Goal: Browse casually

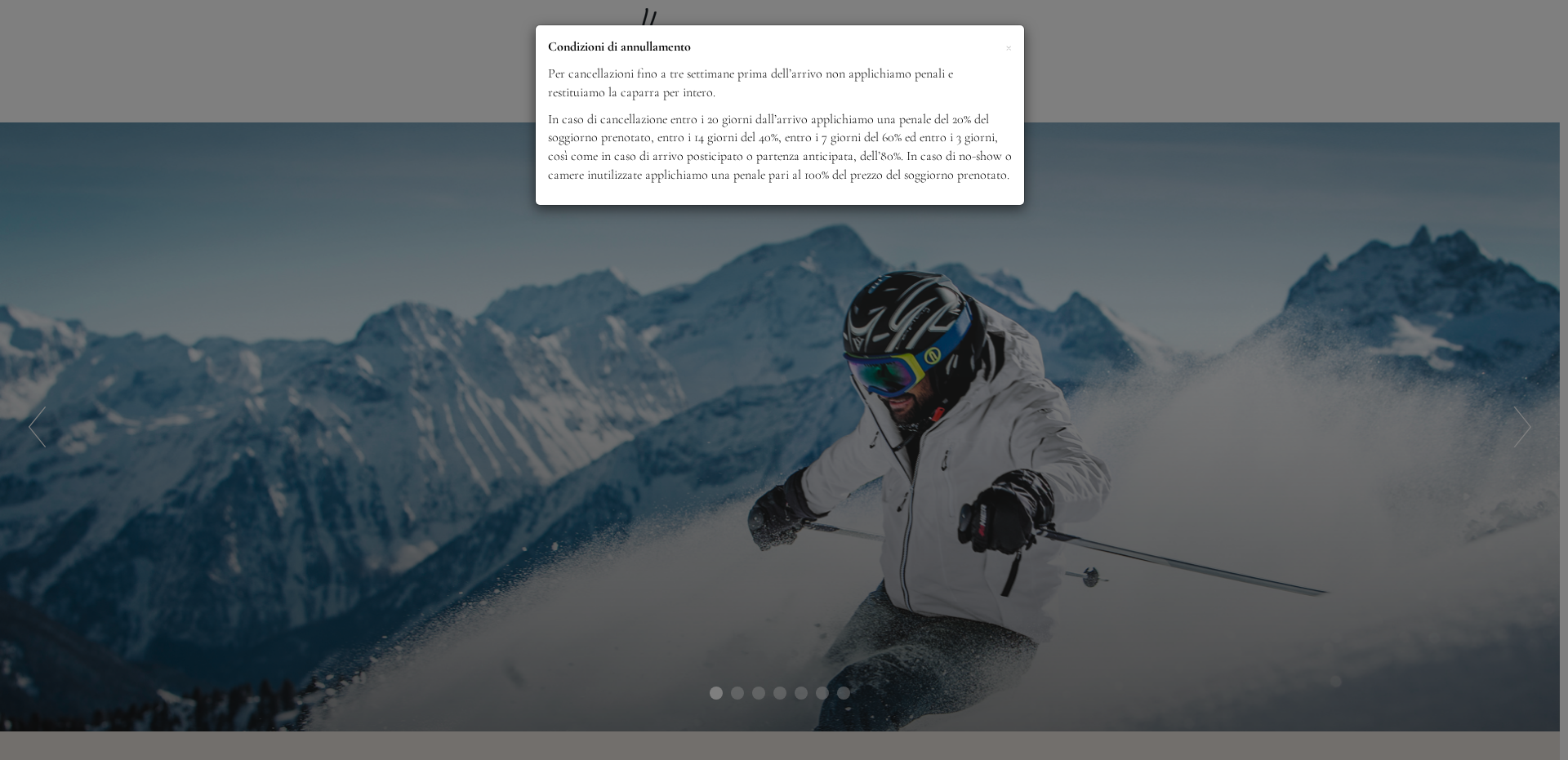
click at [998, 181] on p "In caso di cancellazione entro i 20 giorni dall’arrivo applichiamo una penale d…" at bounding box center [779, 148] width 464 height 74
click at [1008, 46] on span "×" at bounding box center [1009, 47] width 7 height 21
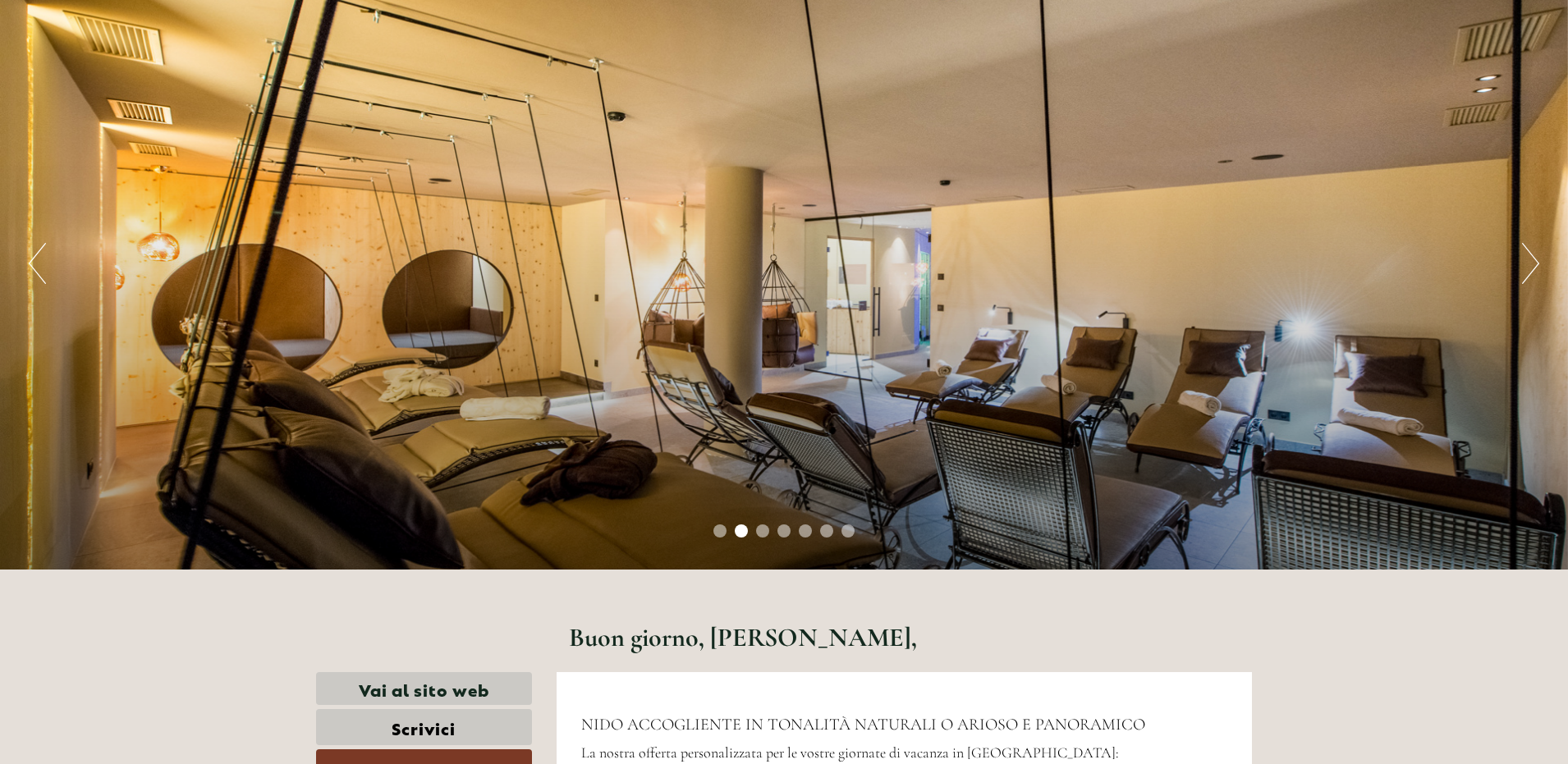
scroll to position [82, 0]
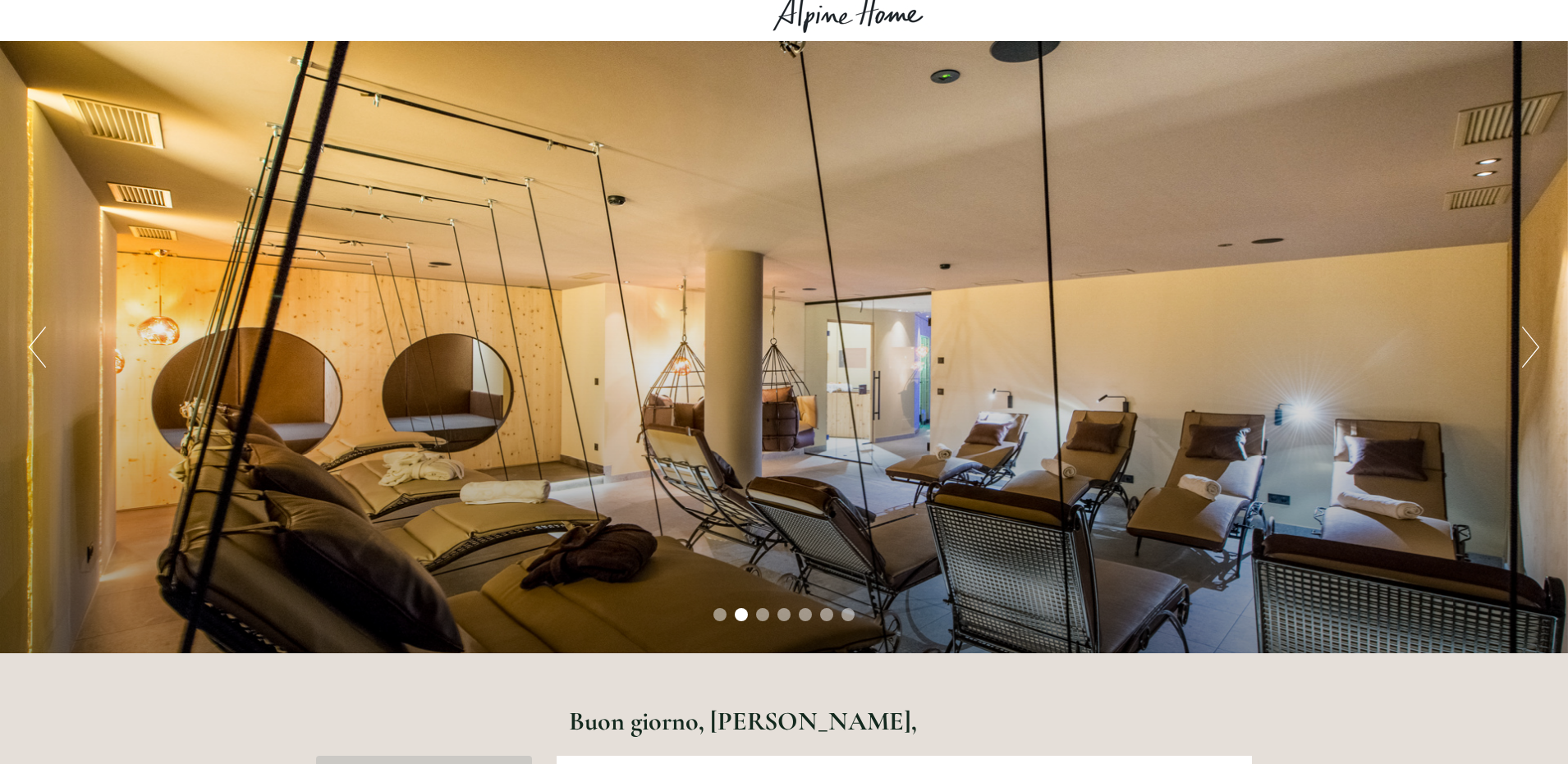
click at [1527, 350] on button "Next" at bounding box center [1531, 346] width 17 height 41
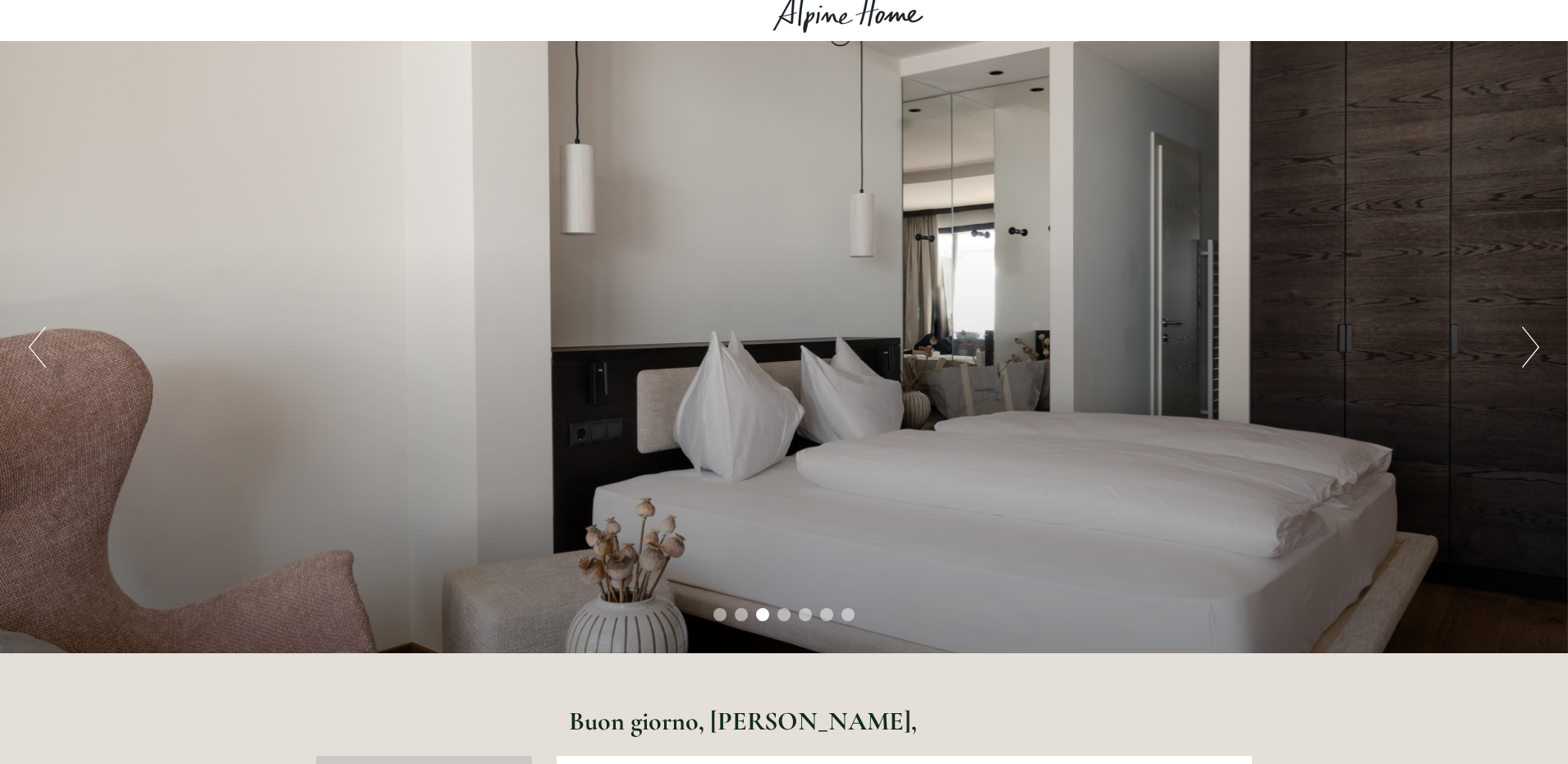
click at [1527, 350] on button "Next" at bounding box center [1531, 346] width 17 height 41
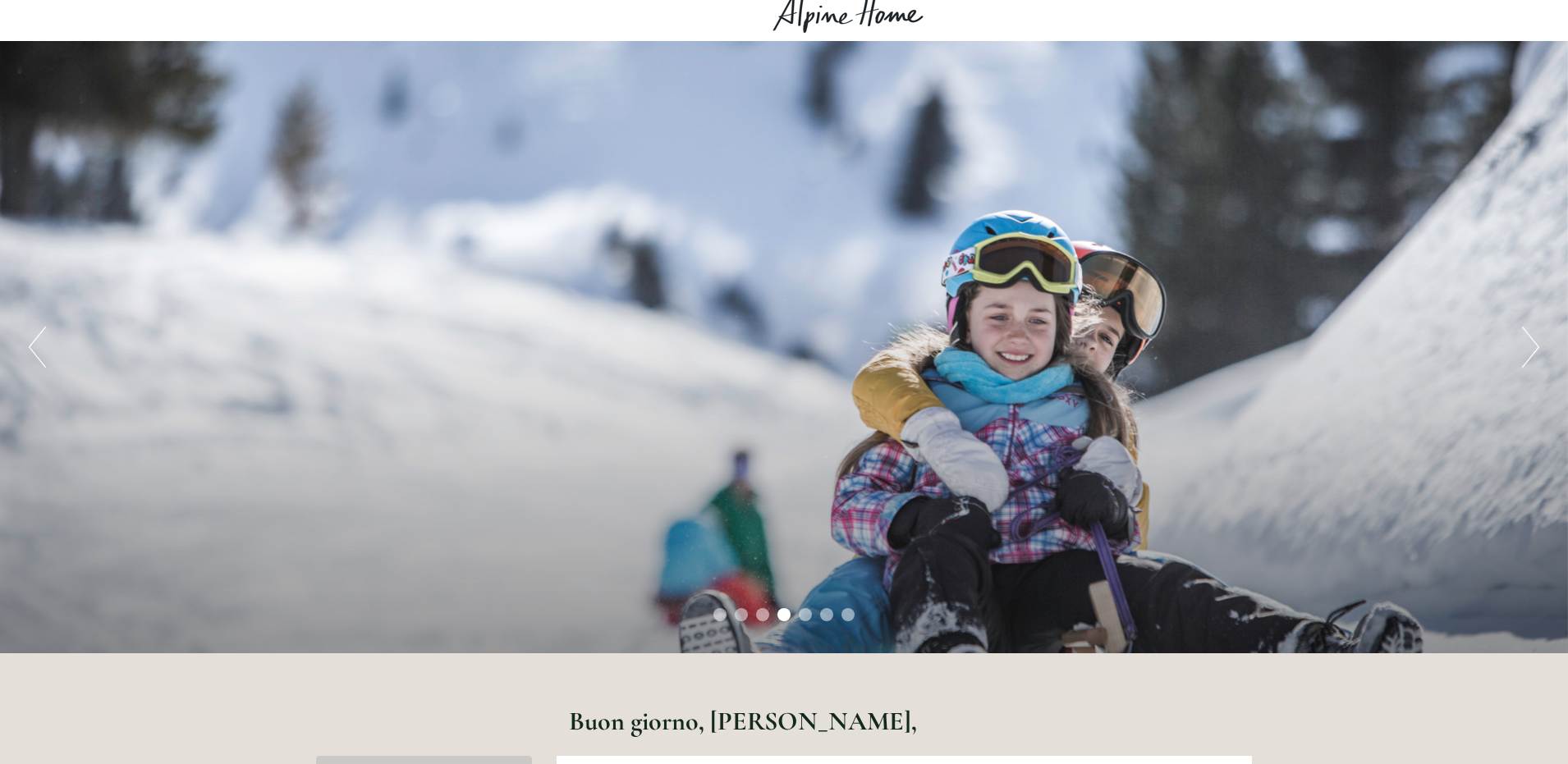
click at [1527, 350] on button "Next" at bounding box center [1531, 346] width 17 height 41
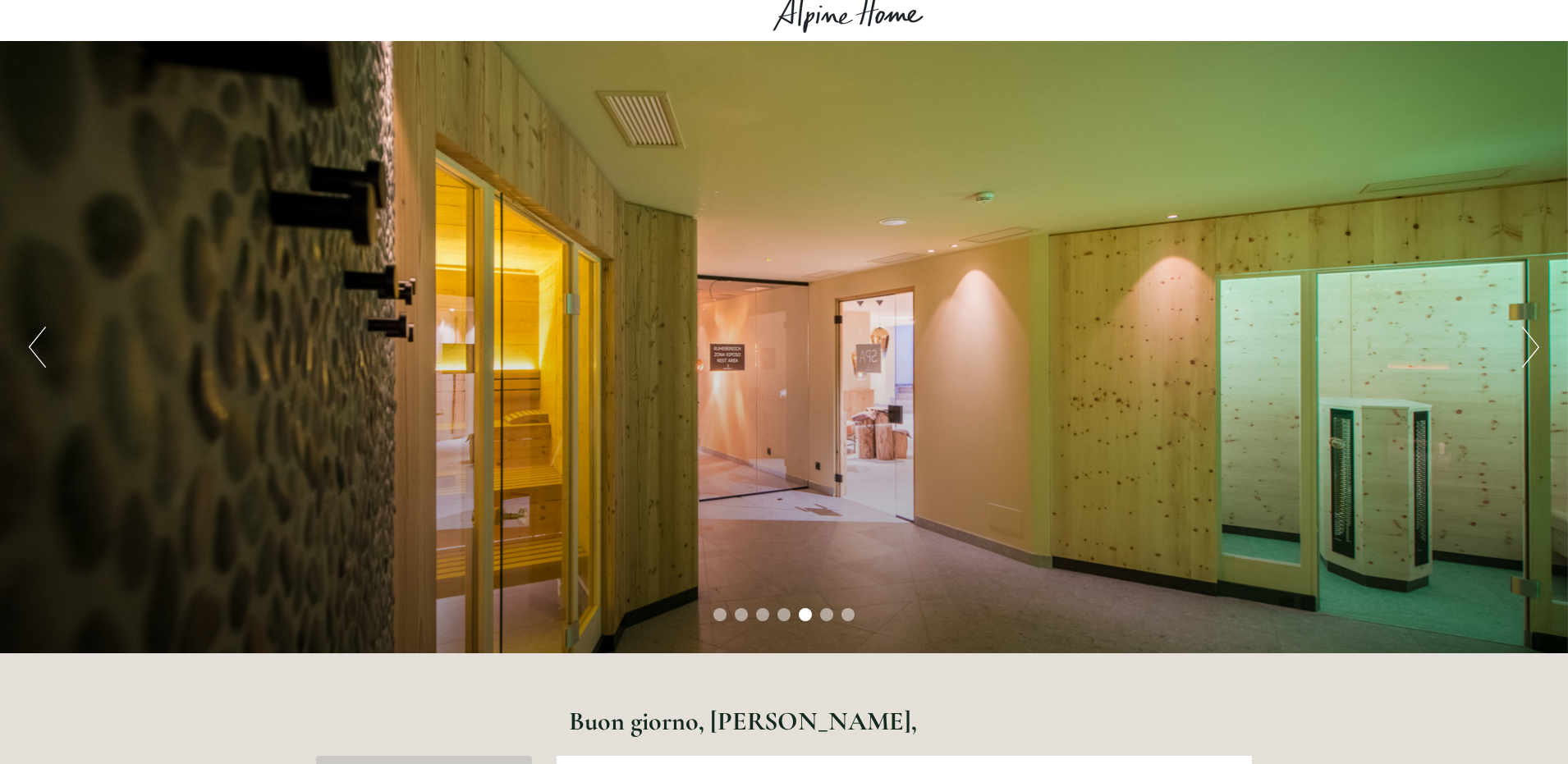
click at [1527, 350] on button "Next" at bounding box center [1531, 346] width 17 height 41
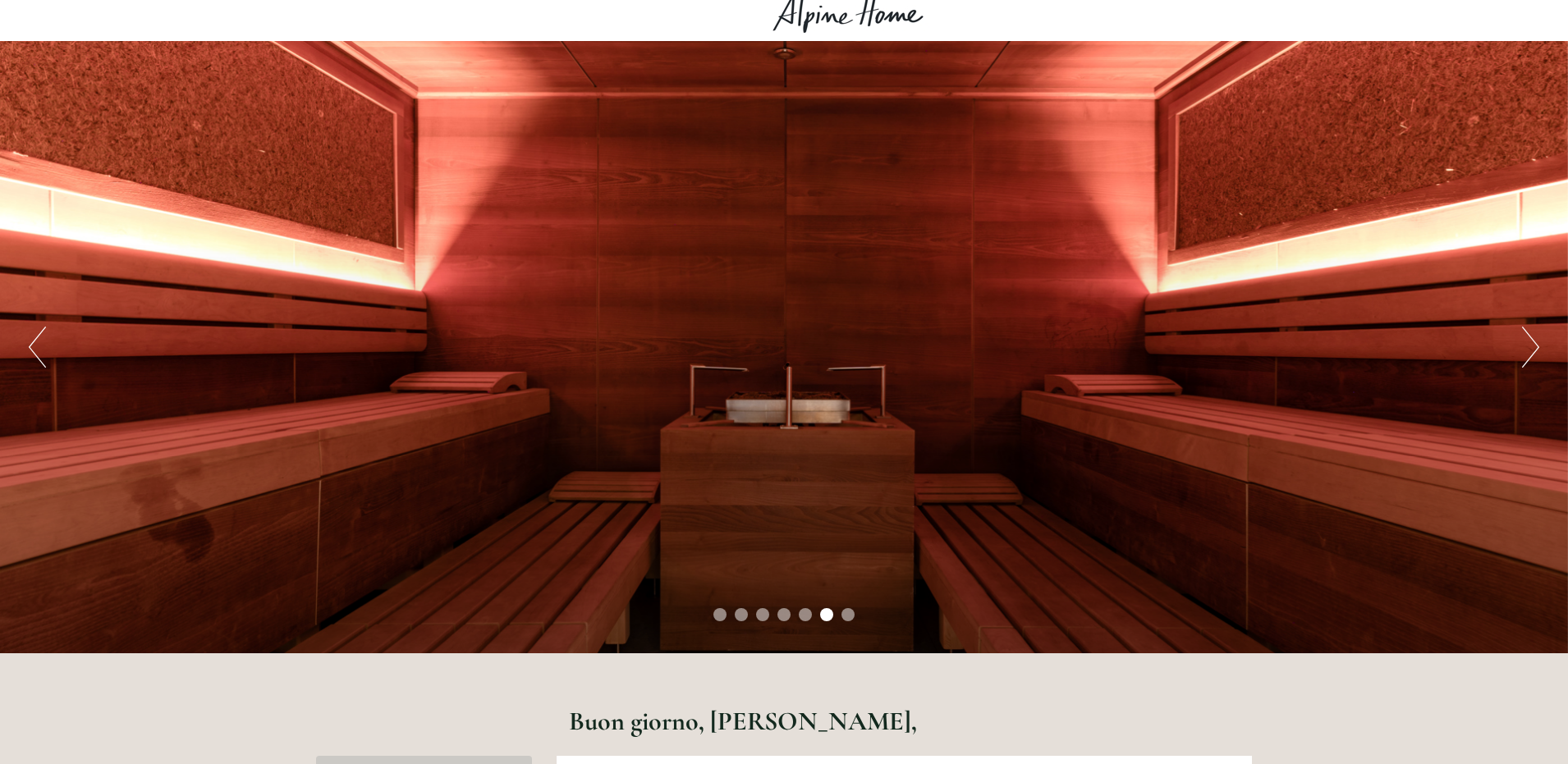
click at [1527, 350] on button "Next" at bounding box center [1531, 346] width 17 height 41
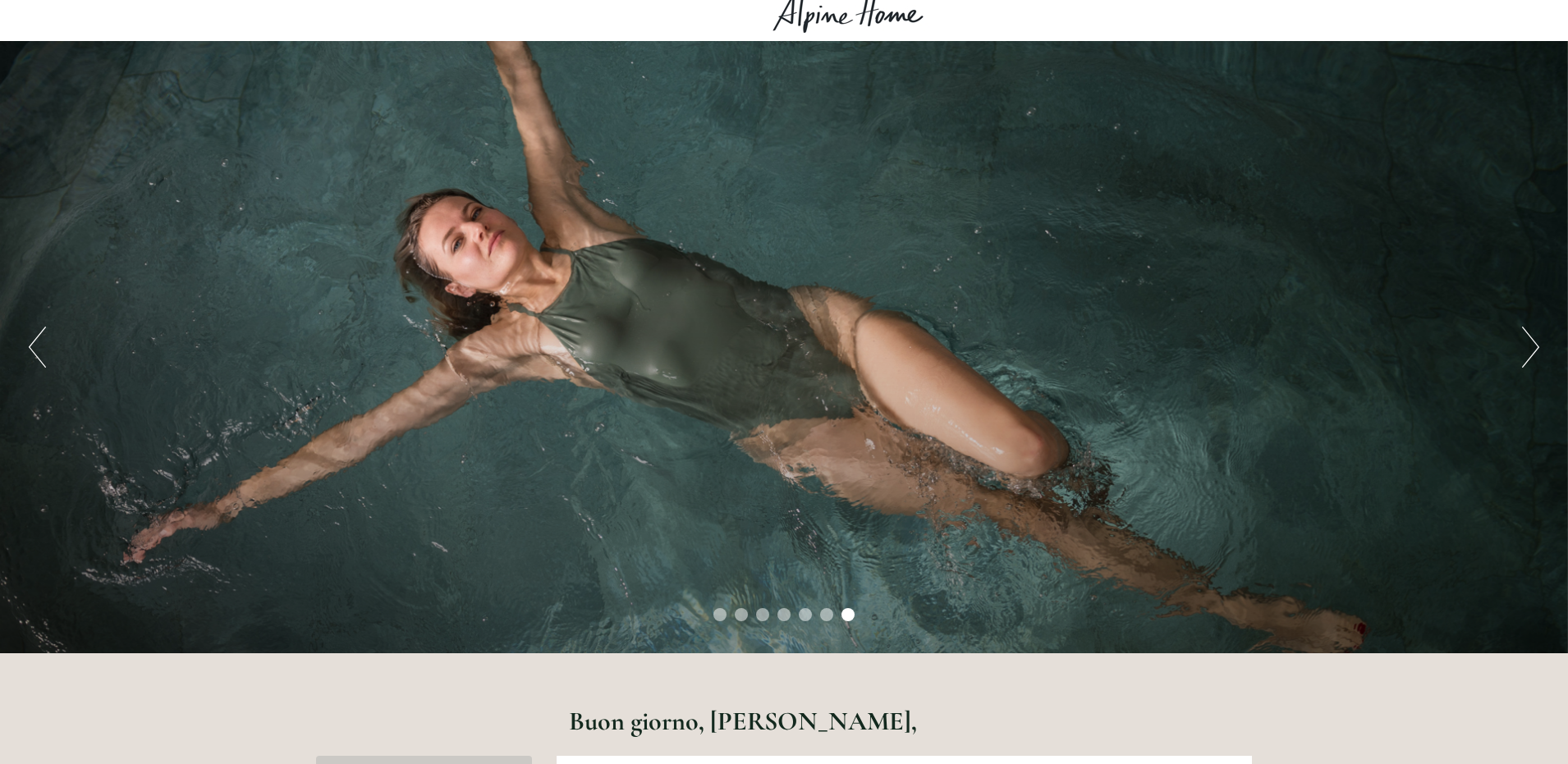
click at [1527, 350] on button "Next" at bounding box center [1531, 346] width 17 height 41
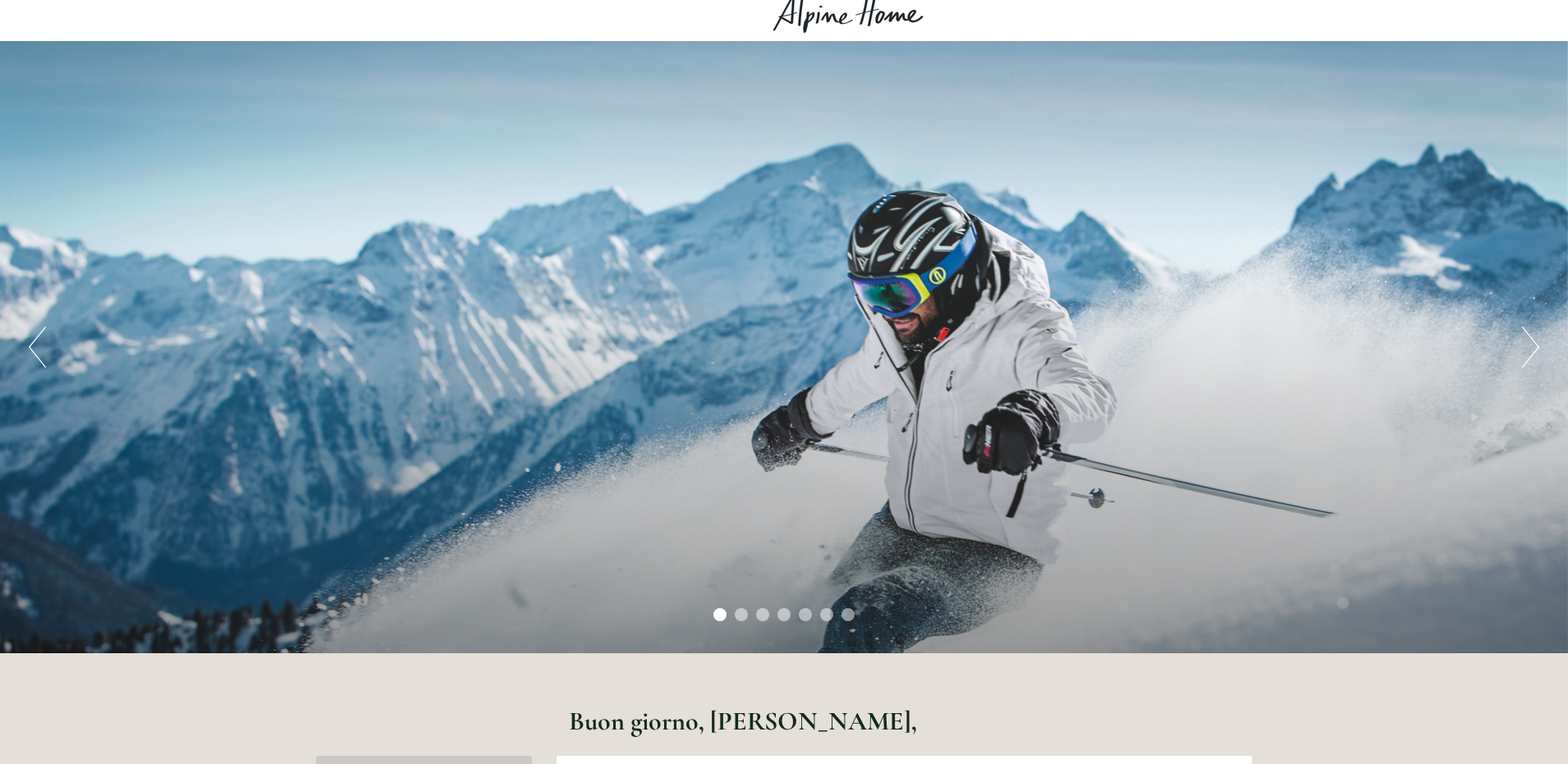
click at [1527, 350] on button "Next" at bounding box center [1531, 346] width 17 height 41
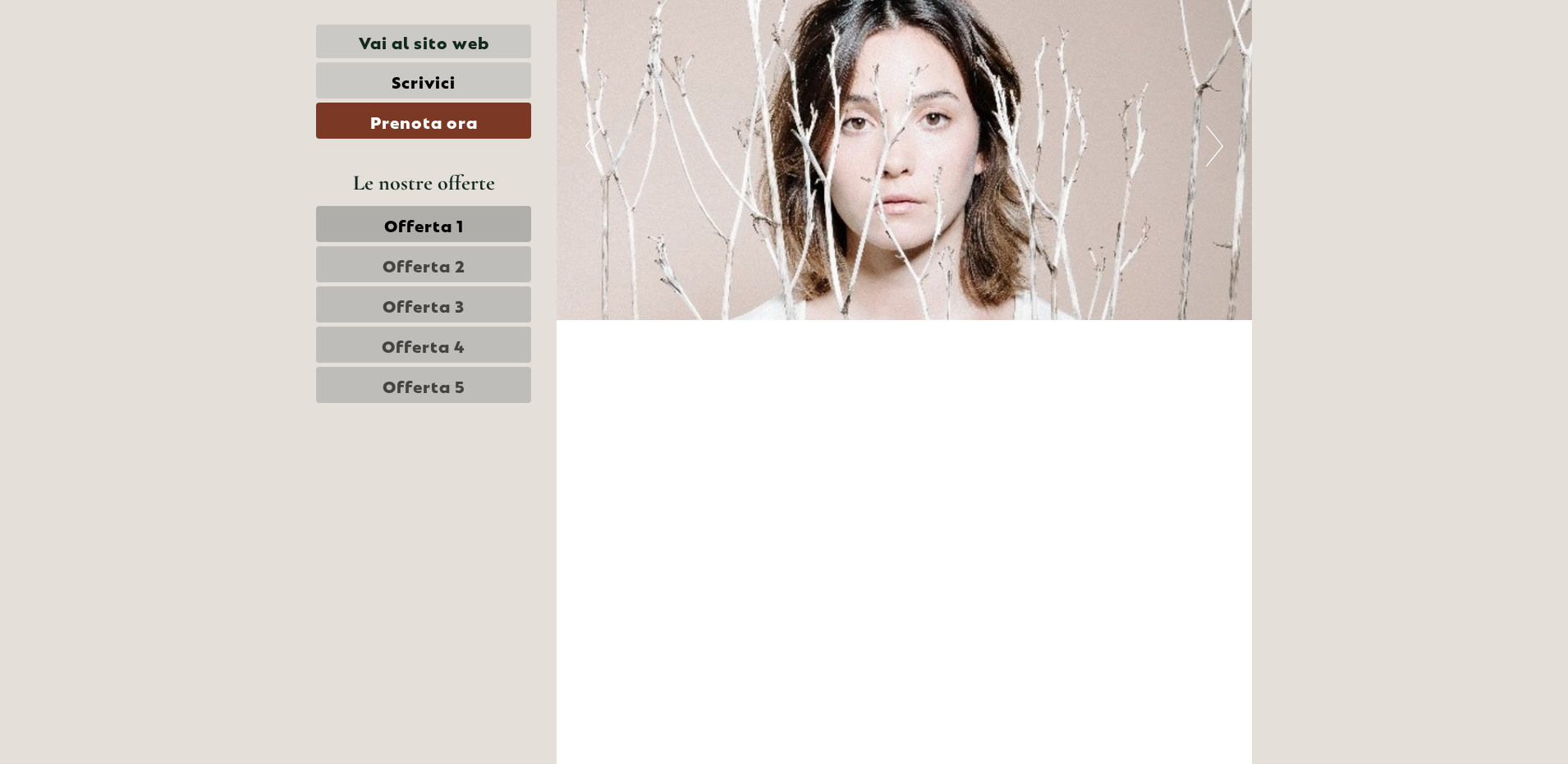
scroll to position [6978, 0]
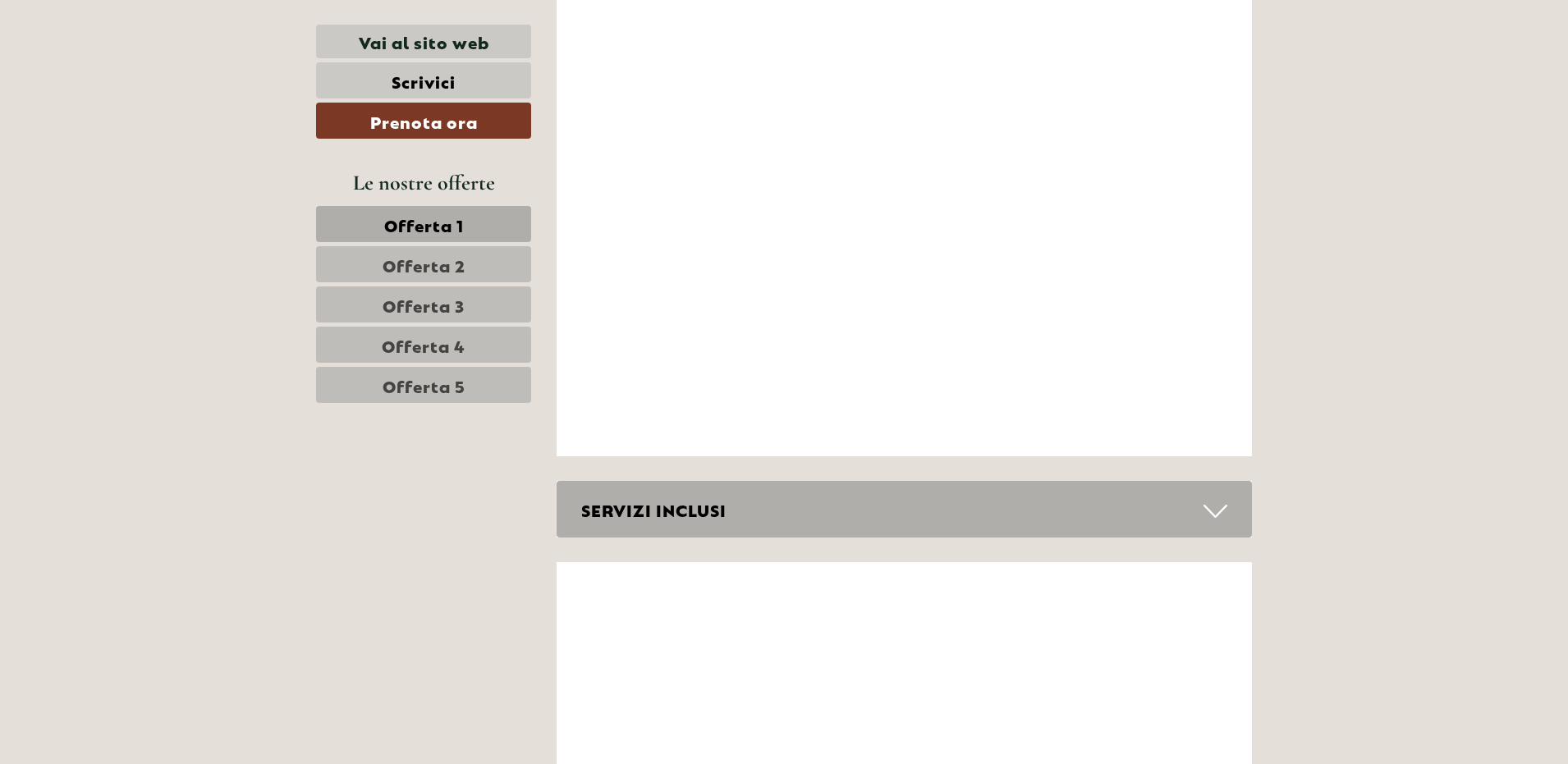
click at [1214, 497] on icon at bounding box center [1215, 511] width 23 height 28
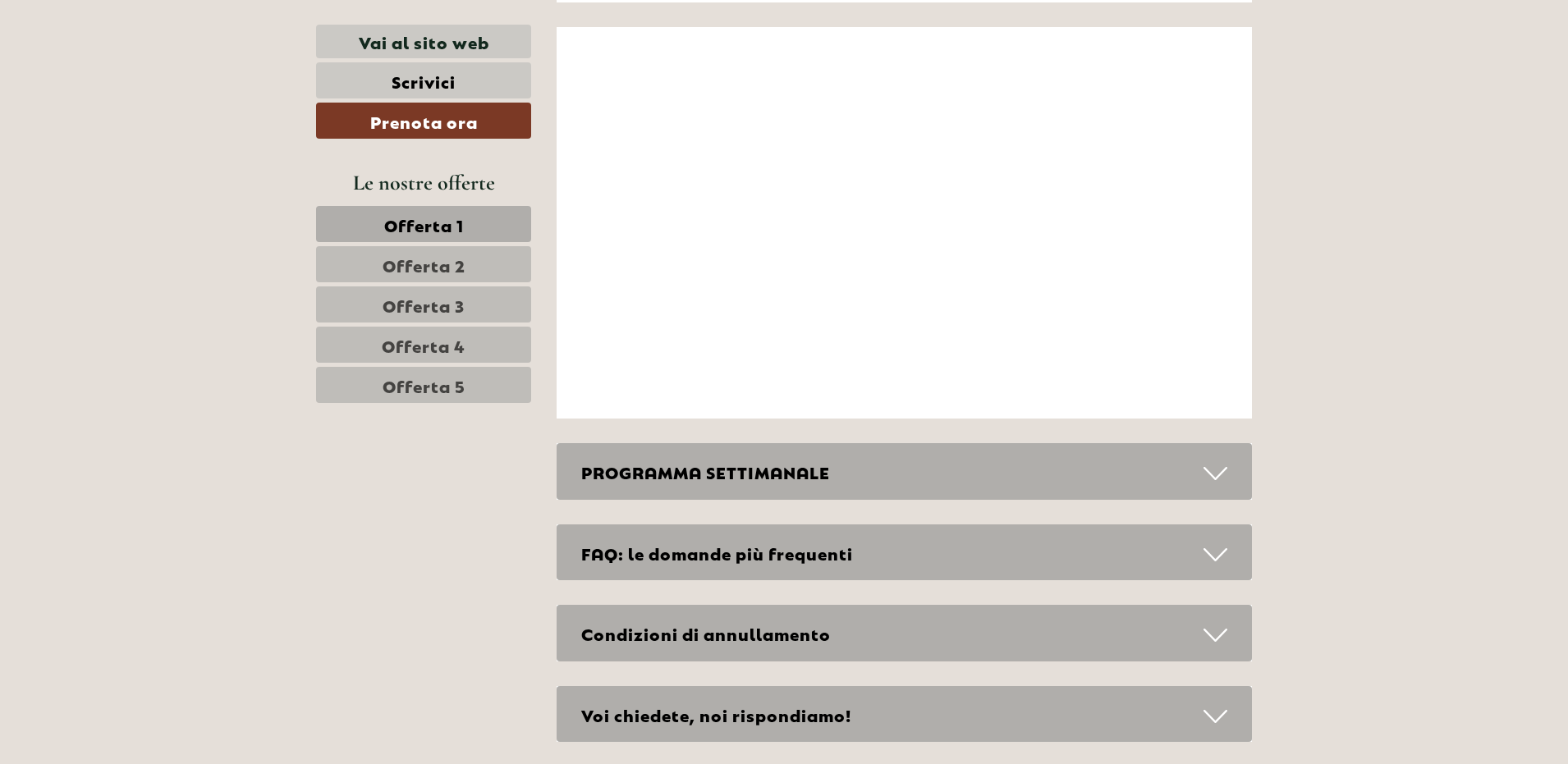
scroll to position [8291, 0]
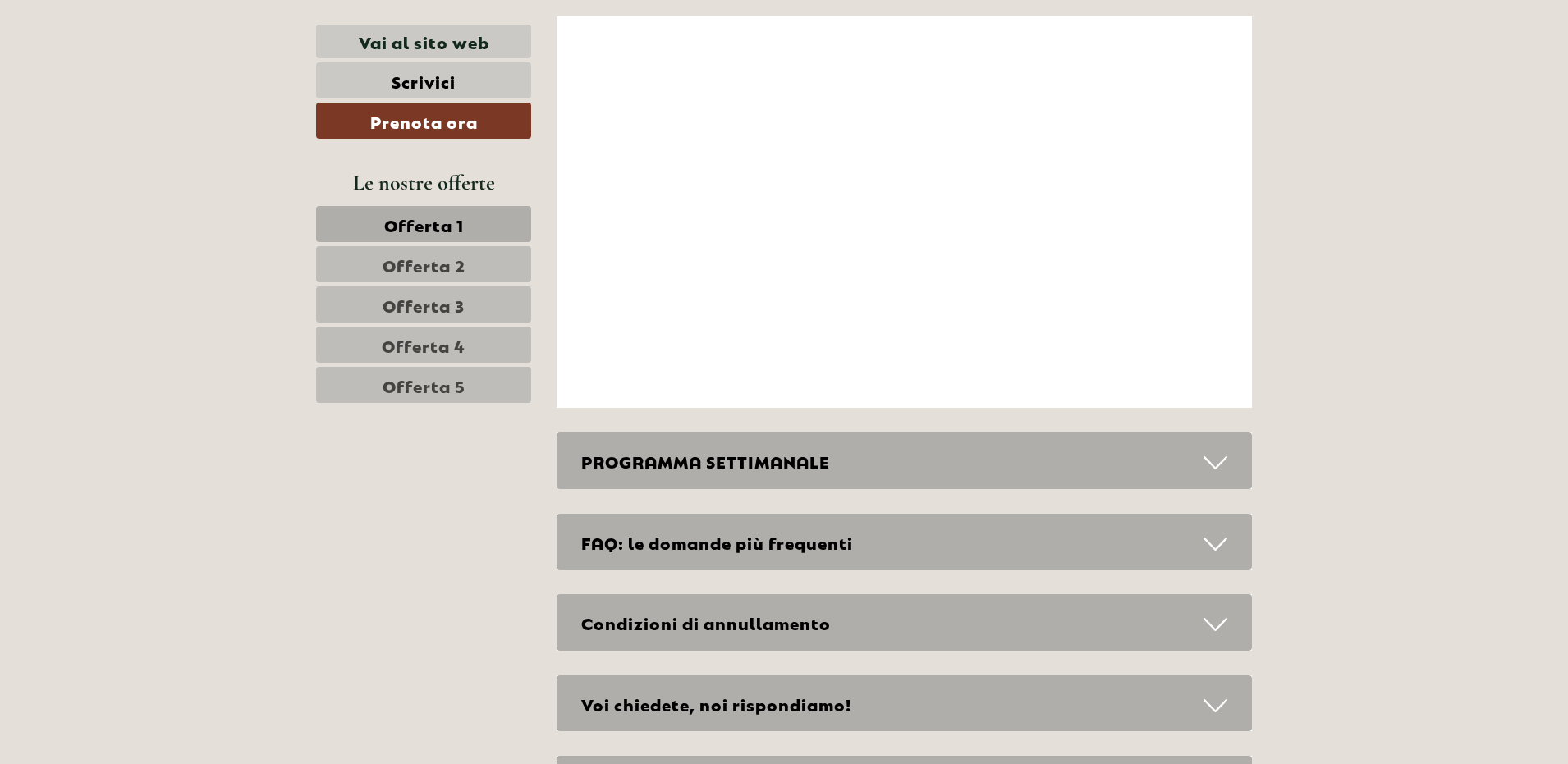
click at [1215, 449] on icon at bounding box center [1215, 463] width 23 height 28
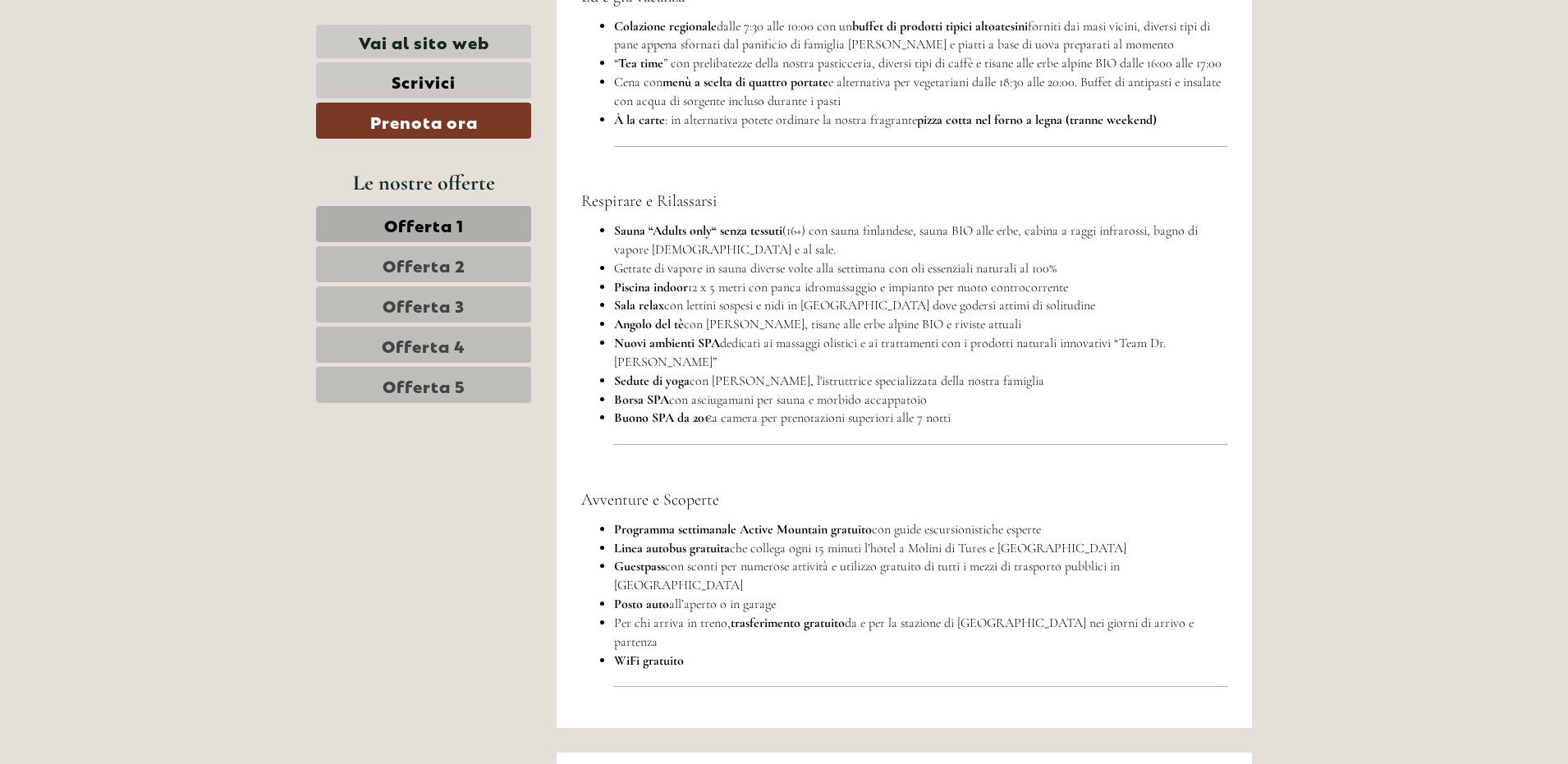
scroll to position [7470, 0]
